Goal: Check status

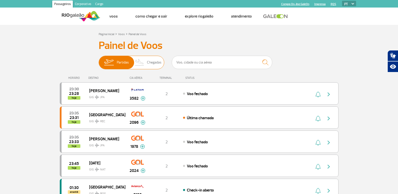
click at [155, 63] on span "Chegadas" at bounding box center [154, 62] width 15 height 13
click at [99, 60] on input "Partidas Chegadas" at bounding box center [99, 60] width 0 height 0
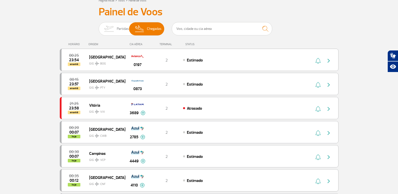
scroll to position [25, 0]
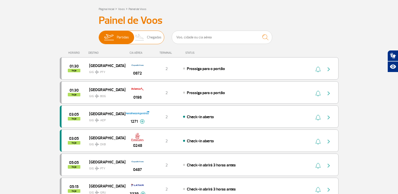
click at [149, 39] on span "Chegadas" at bounding box center [154, 37] width 15 height 13
click at [99, 35] on input "Partidas Chegadas" at bounding box center [99, 35] width 0 height 0
